Goal: Information Seeking & Learning: Learn about a topic

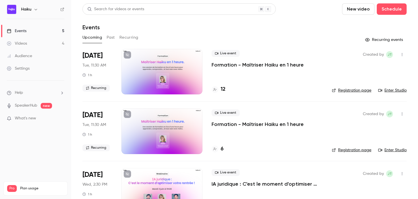
click at [233, 64] on p "Formation - Maîtriser Haiku en 1 heure" at bounding box center [258, 64] width 92 height 7
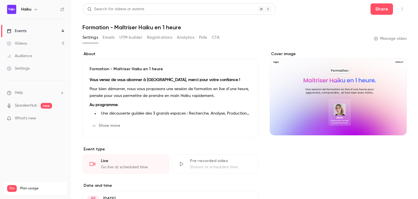
click at [183, 37] on button "Analytics" at bounding box center [186, 37] width 18 height 9
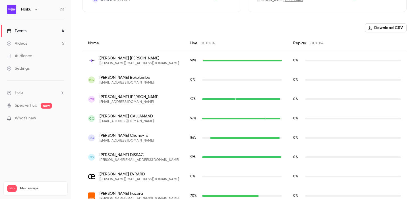
scroll to position [132, 0]
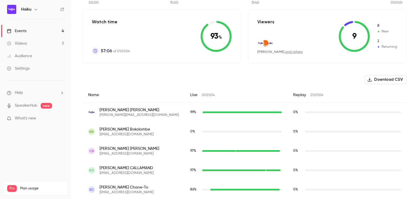
click at [29, 32] on link "Events 4" at bounding box center [35, 31] width 71 height 13
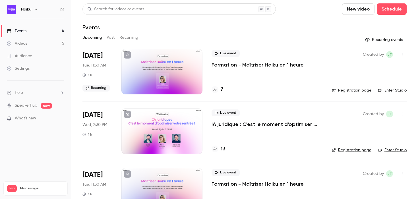
click at [111, 38] on button "Past" at bounding box center [111, 37] width 8 height 9
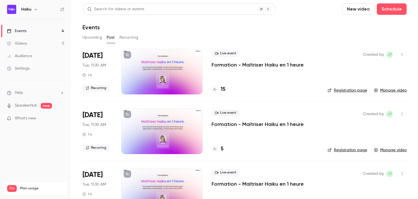
click at [222, 91] on h4 "15" at bounding box center [223, 90] width 5 height 8
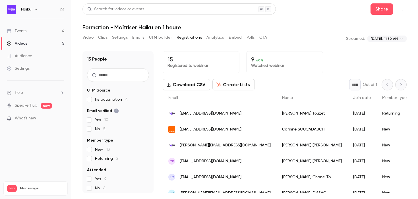
click at [213, 39] on button "Analytics" at bounding box center [215, 37] width 18 height 9
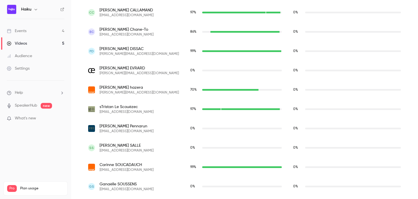
scroll to position [289, 0]
